Goal: Information Seeking & Learning: Learn about a topic

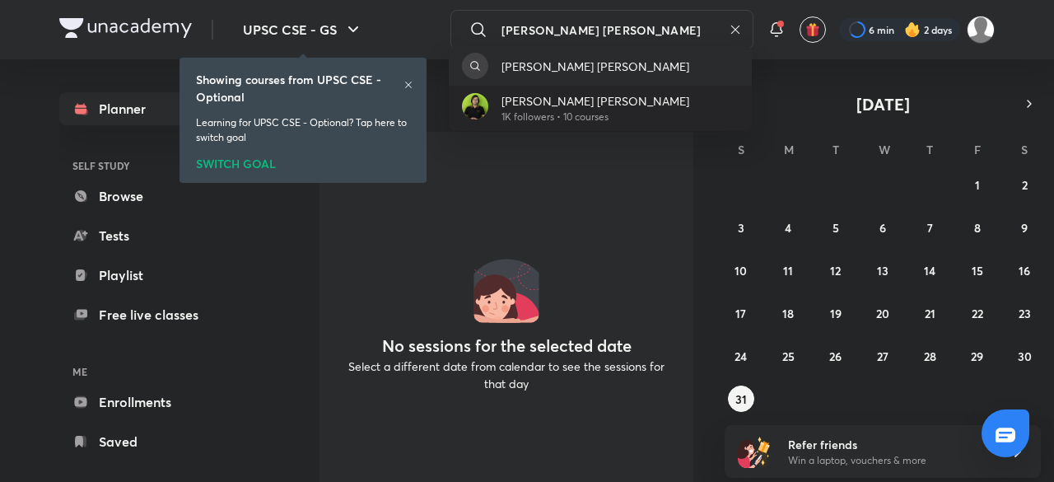
type input "[PERSON_NAME] [PERSON_NAME]"
click at [559, 95] on p "[PERSON_NAME] [PERSON_NAME]" at bounding box center [596, 100] width 188 height 17
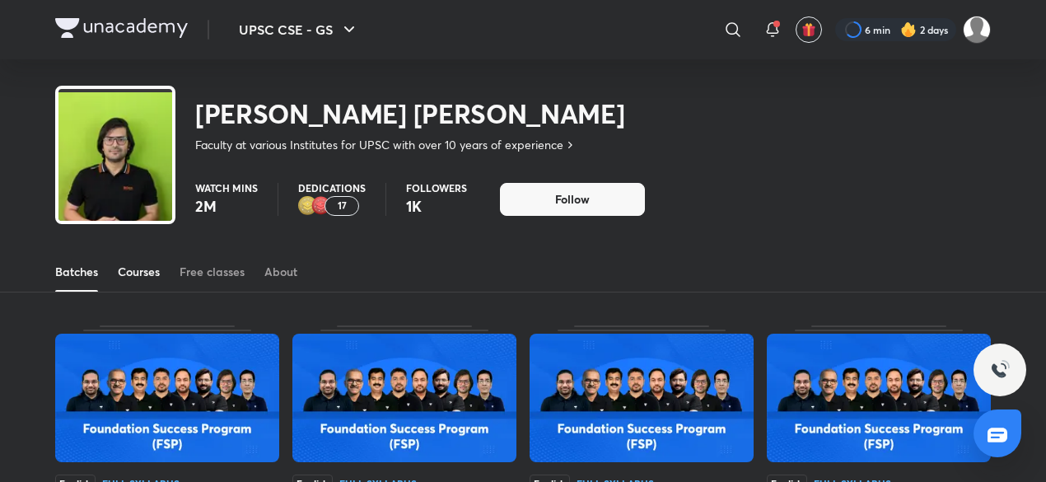
click at [138, 278] on div "Courses" at bounding box center [139, 272] width 42 height 16
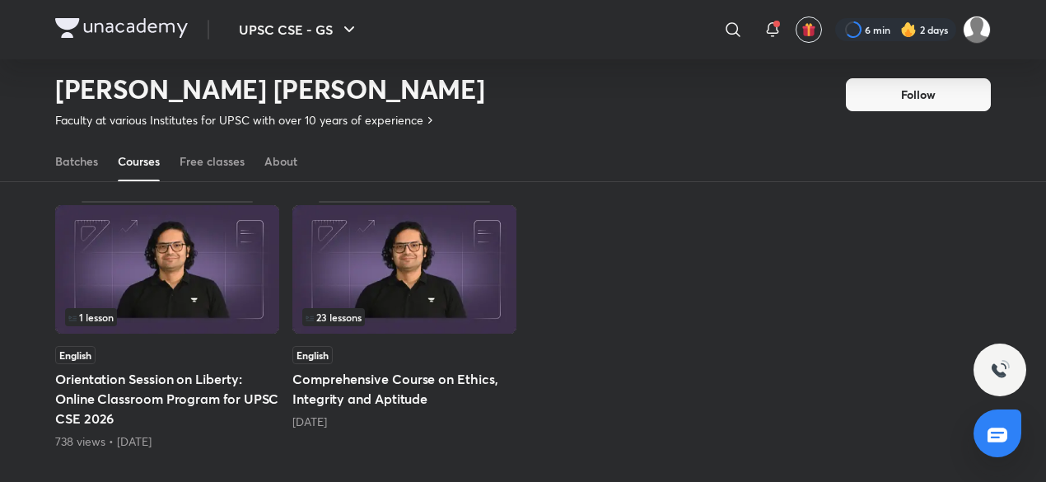
scroll to position [153, 0]
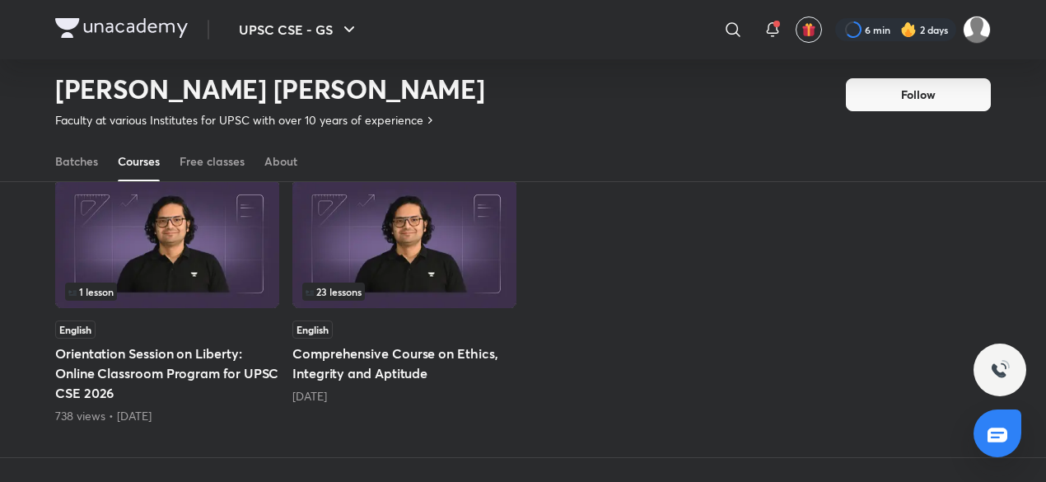
click at [400, 274] on img at bounding box center [404, 244] width 224 height 129
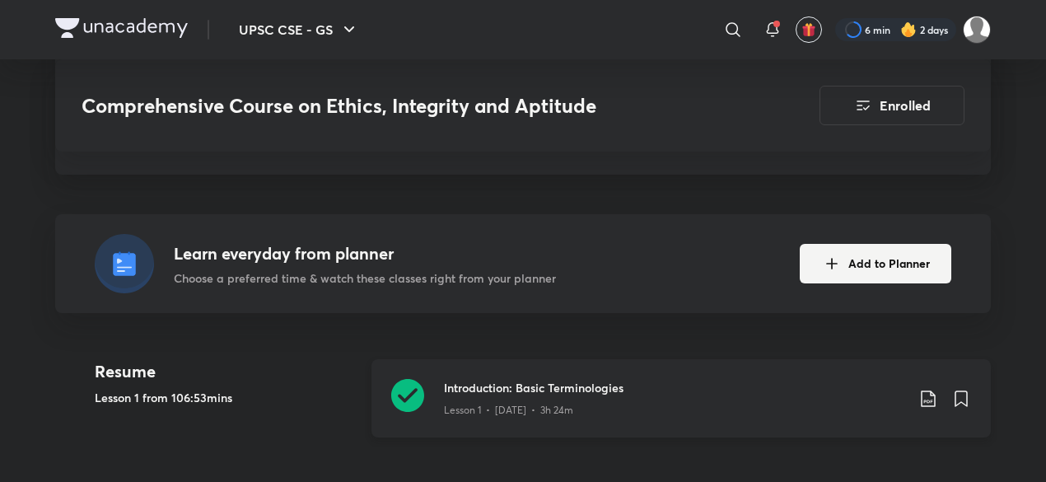
scroll to position [577, 0]
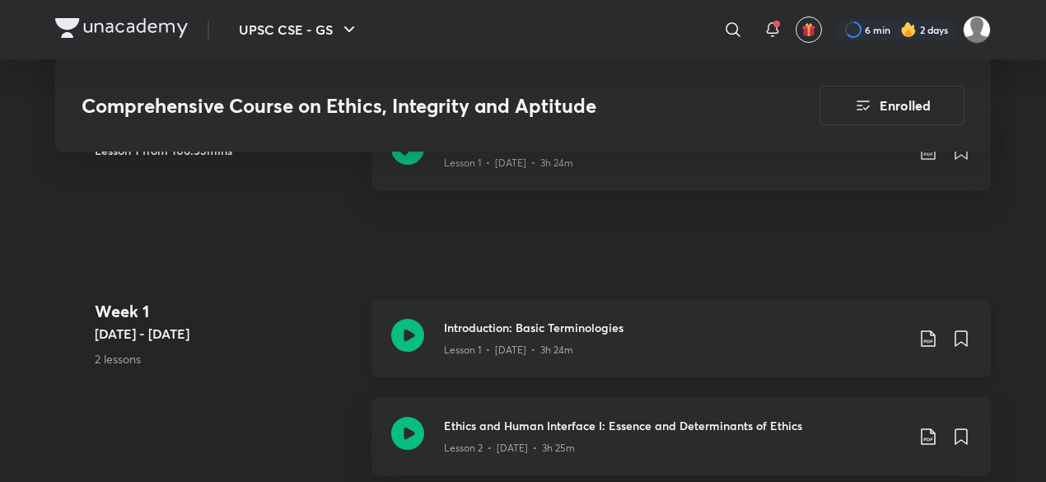
click at [516, 336] on div "Lesson 1 • [DATE] • 3h 24m" at bounding box center [674, 346] width 461 height 21
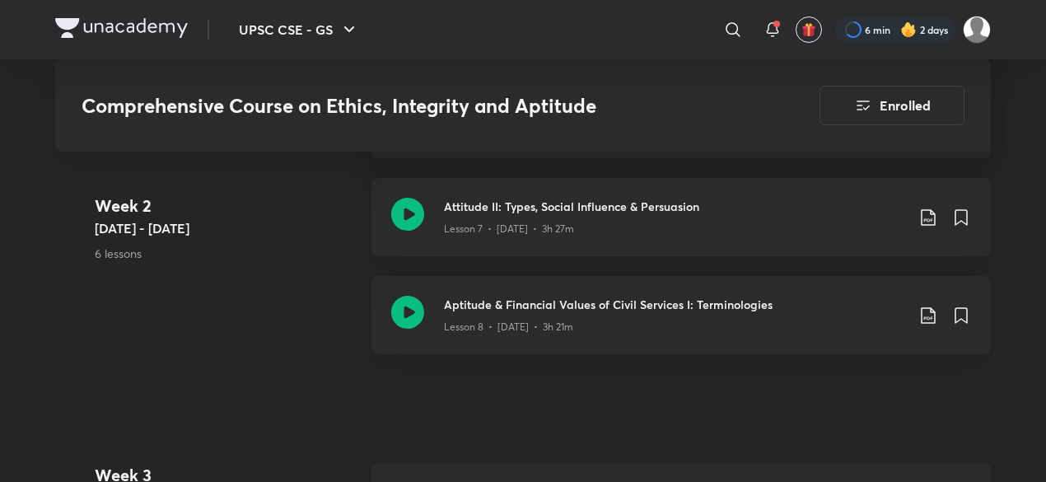
scroll to position [1400, 0]
